Goal: Go to known website: Go to known website

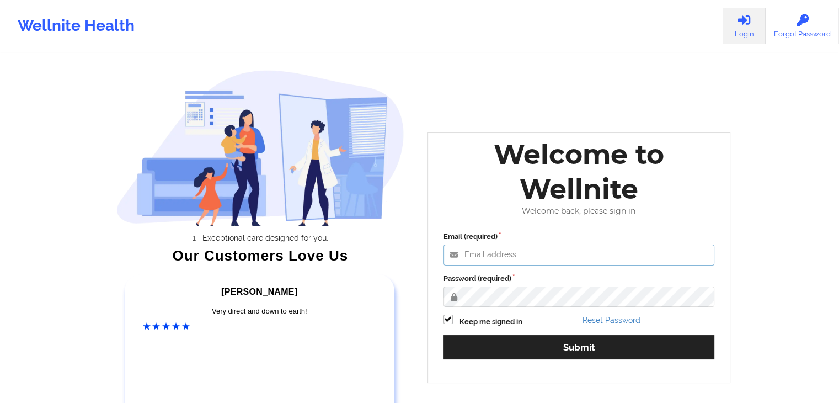
type input "[EMAIL_ADDRESS][DOMAIN_NAME]"
click at [448, 36] on div "Wellnite Health Login Forgot Password" at bounding box center [419, 26] width 839 height 44
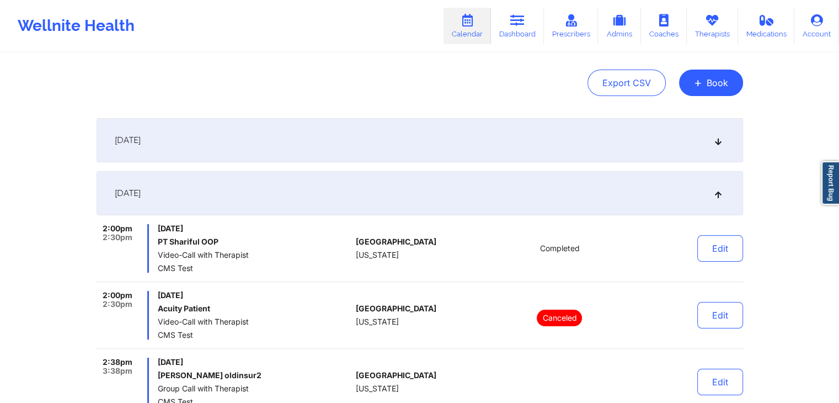
click at [484, 83] on div "Export CSV + Book" at bounding box center [420, 83] width 647 height 26
